Goal: Find specific page/section: Find specific page/section

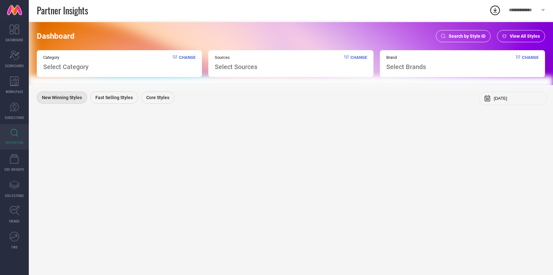
click at [461, 38] on span "Search by Style ID" at bounding box center [467, 36] width 37 height 5
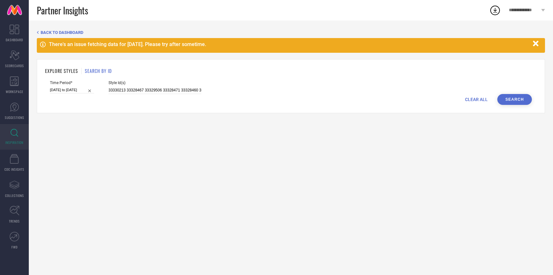
click at [133, 68] on div "EXPLORE STYLES SEARCH BY ID" at bounding box center [290, 71] width 491 height 7
click at [138, 90] on input "33330213 33328467 33329506 33328471 33328460 33329508 33330217 33328464 3333020…" at bounding box center [154, 90] width 93 height 7
type input "33330213 33328467 ¯33329506 33328471 33328460 33329508 33330217 33328464 333302…"
paste input "34670374 31818997 34670376 34670390 30105785"
type input "34670374 31818997 34670376 34670390 30105785"
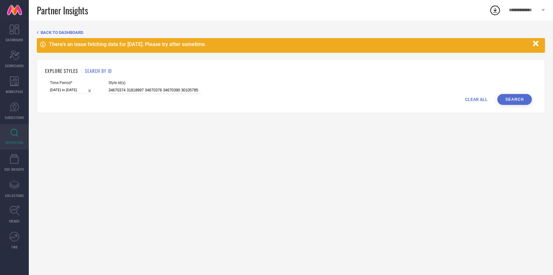
click at [73, 88] on input "[DATE] to [DATE]" at bounding box center [72, 90] width 44 height 7
select select "1"
select select "2025"
select select "2"
select select "2025"
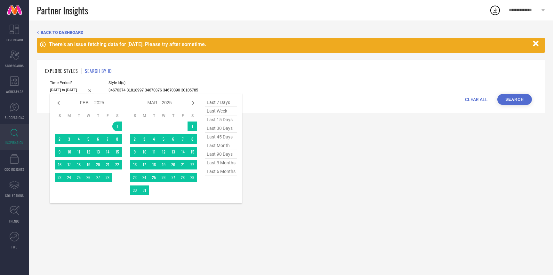
type input "34670374 31818997 34670376 34670390 30105785"
click at [230, 172] on span "last 6 months" at bounding box center [221, 171] width 32 height 9
type input "[DATE] to [DATE]"
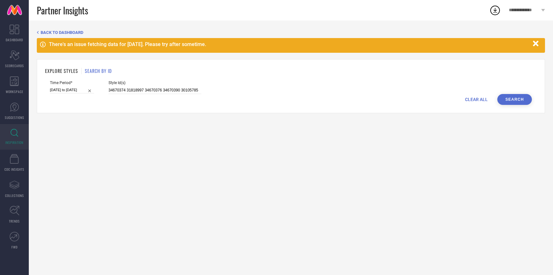
click at [503, 98] on button "Search" at bounding box center [514, 99] width 35 height 11
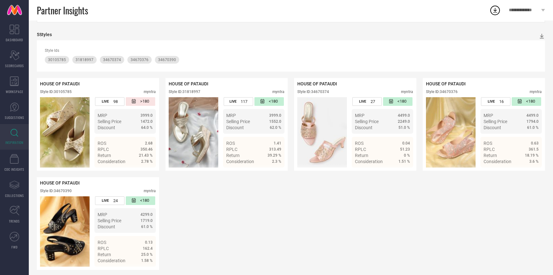
scroll to position [96, 0]
